Goal: Transaction & Acquisition: Purchase product/service

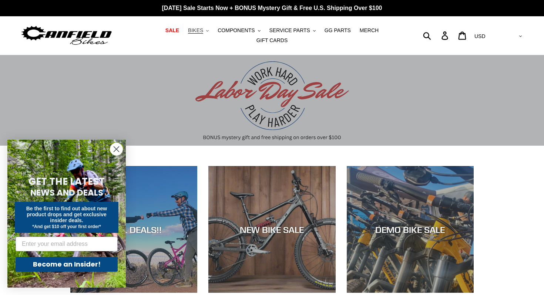
click at [201, 28] on span "BIKES" at bounding box center [195, 30] width 15 height 6
click at [240, 28] on span "COMPONENTS" at bounding box center [236, 30] width 37 height 6
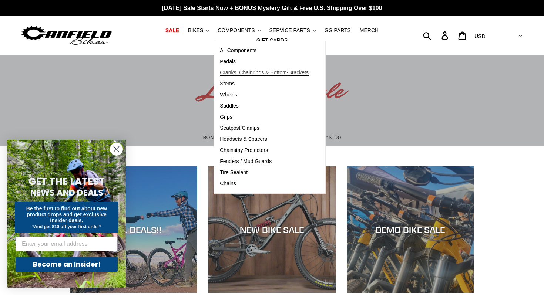
click at [234, 75] on span "Cranks, Chainrings & Bottom-Brackets" at bounding box center [264, 73] width 89 height 6
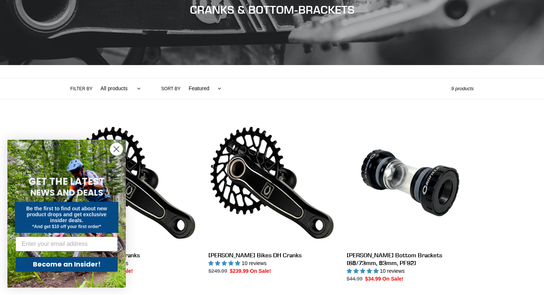
scroll to position [112, 0]
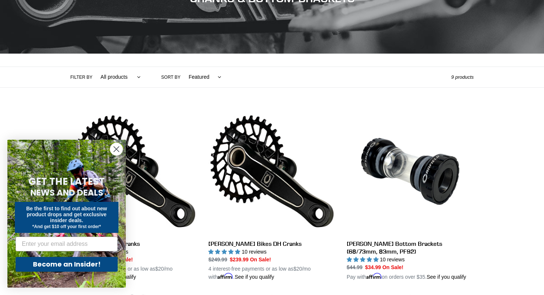
click at [115, 150] on icon "Close dialog" at bounding box center [116, 149] width 5 height 5
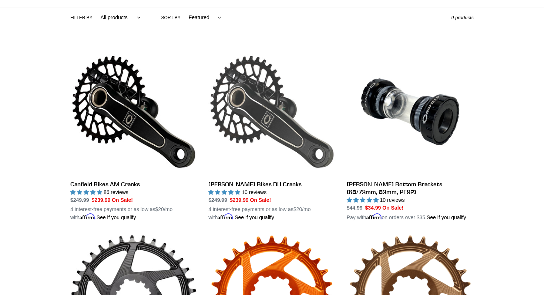
scroll to position [178, 0]
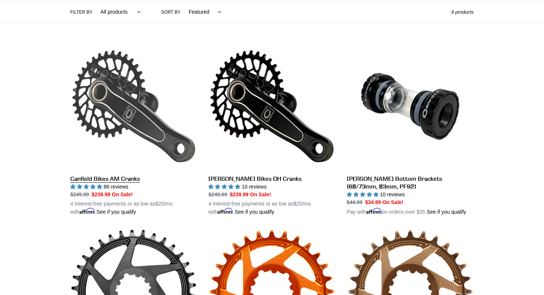
click at [127, 177] on link "Canfield Bikes AM Cranks" at bounding box center [133, 129] width 127 height 173
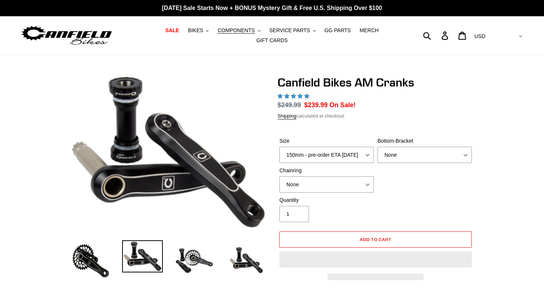
select select "highest-rating"
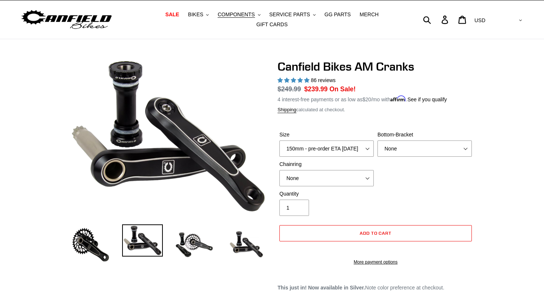
scroll to position [17, 0]
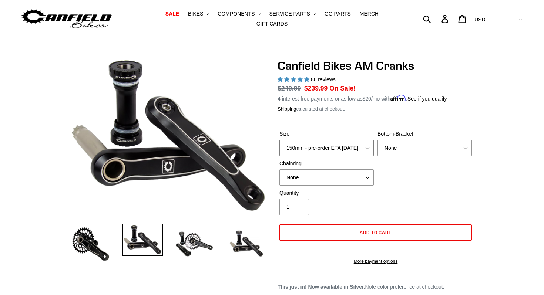
click at [356, 148] on select "150mm - pre-order ETA 9/30/25 155mm - pre-order ETA 9/30/25 160mm - pre-order E…" at bounding box center [326, 148] width 94 height 16
click at [362, 146] on select "150mm - pre-order ETA 9/30/25 155mm - pre-order ETA 9/30/25 160mm - pre-order E…" at bounding box center [326, 148] width 94 height 16
select select "155mm - pre-order ETA 9/30/25"
click at [411, 143] on select "None BSA Threaded 68/73mm Press Fit PF92" at bounding box center [424, 148] width 94 height 16
select select "BSA Threaded 68/73mm"
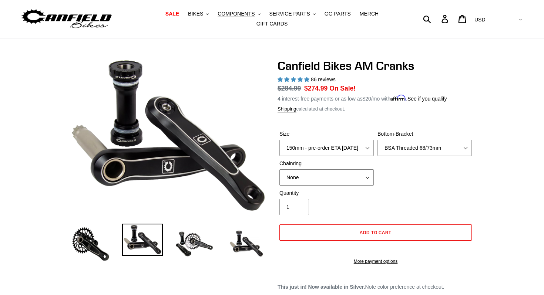
click at [352, 170] on select "None 30t Round (Boost 148) 30t Oval (Boost 148) 32t Round (Boost 148) 32t Oval …" at bounding box center [326, 177] width 94 height 16
click at [431, 203] on div "Quantity 1" at bounding box center [375, 204] width 196 height 30
click at [353, 175] on select "None 30t Round (Boost 148) 30t Oval (Boost 148) 32t Round (Boost 148) 32t Oval …" at bounding box center [326, 177] width 94 height 16
select select "30t Oval (Boost 148)"
click at [399, 191] on div "Quantity 1" at bounding box center [375, 204] width 196 height 30
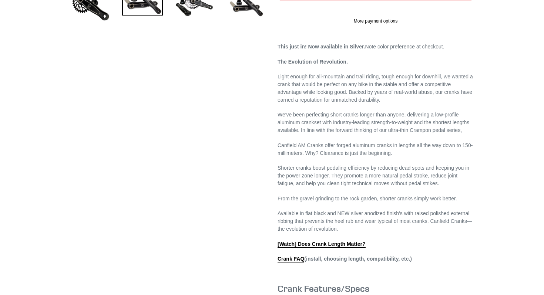
scroll to position [259, 0]
